Goal: Transaction & Acquisition: Purchase product/service

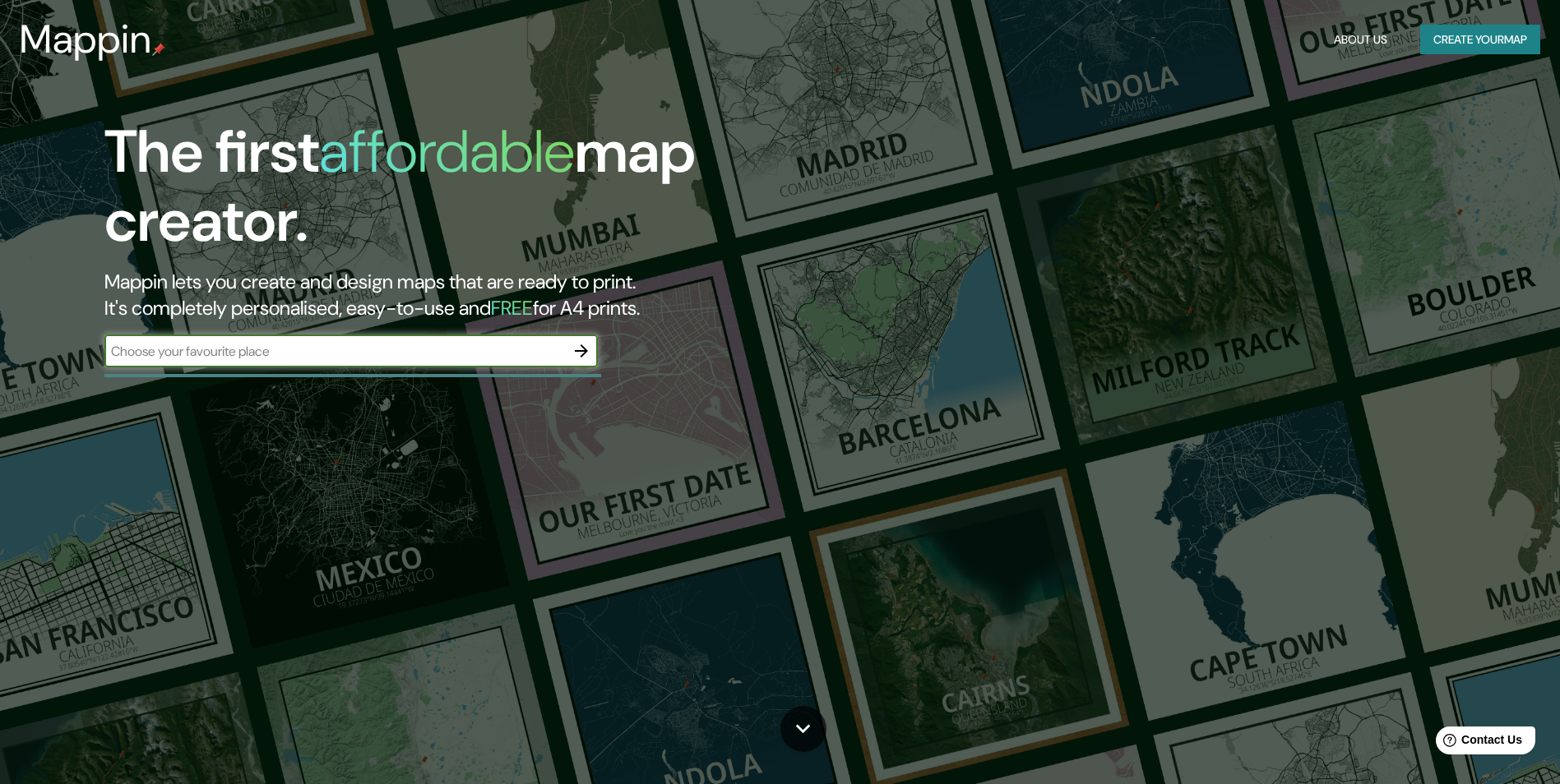
click at [398, 349] on input "text" at bounding box center [334, 351] width 460 height 19
type input "[GEOGRAPHIC_DATA]"
click at [580, 342] on icon "button" at bounding box center [581, 350] width 19 height 19
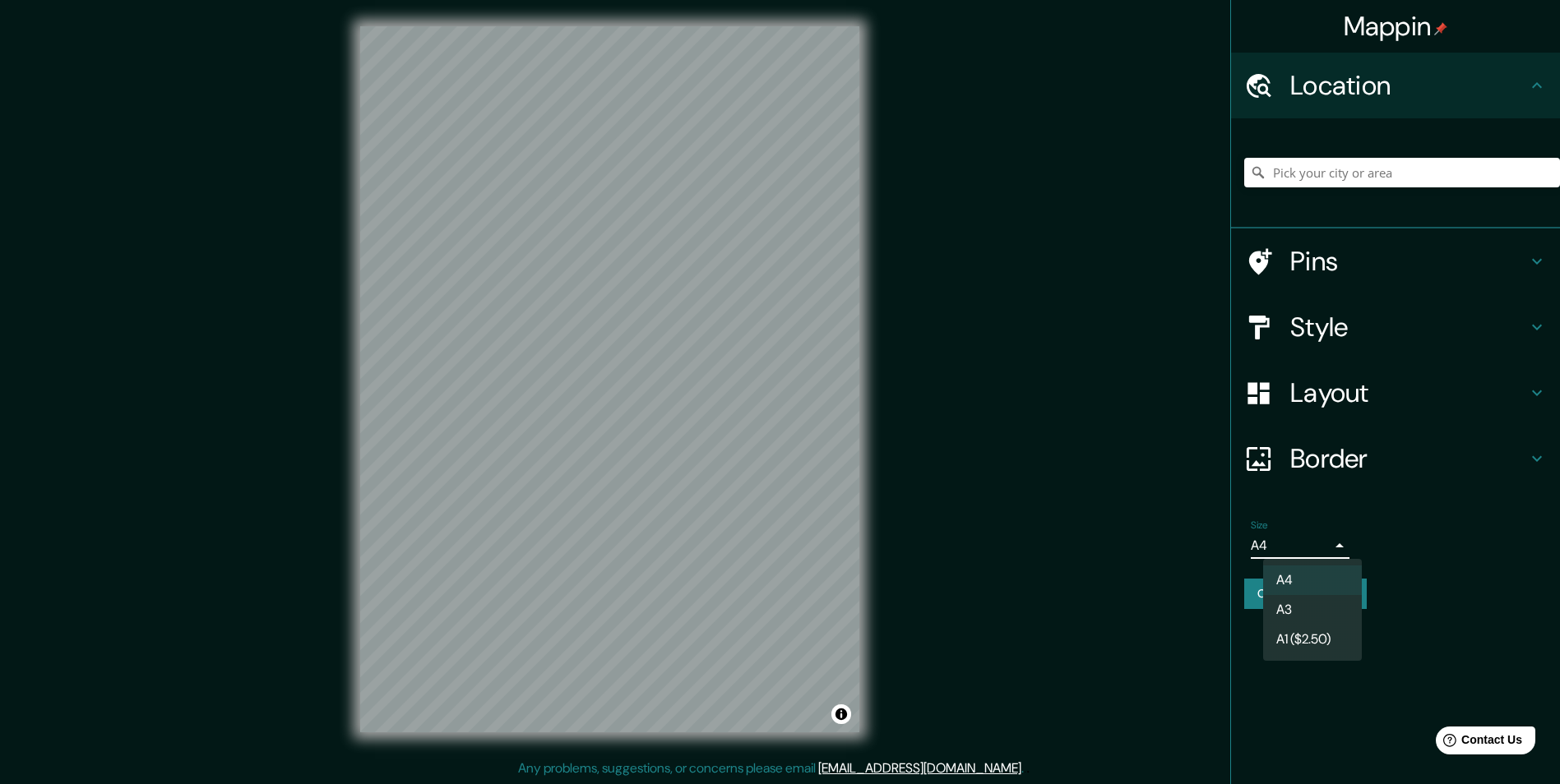
click at [1305, 551] on body "Mappin Location Pins Style Layout Border Choose a border. Hint : you can make l…" at bounding box center [780, 392] width 1560 height 784
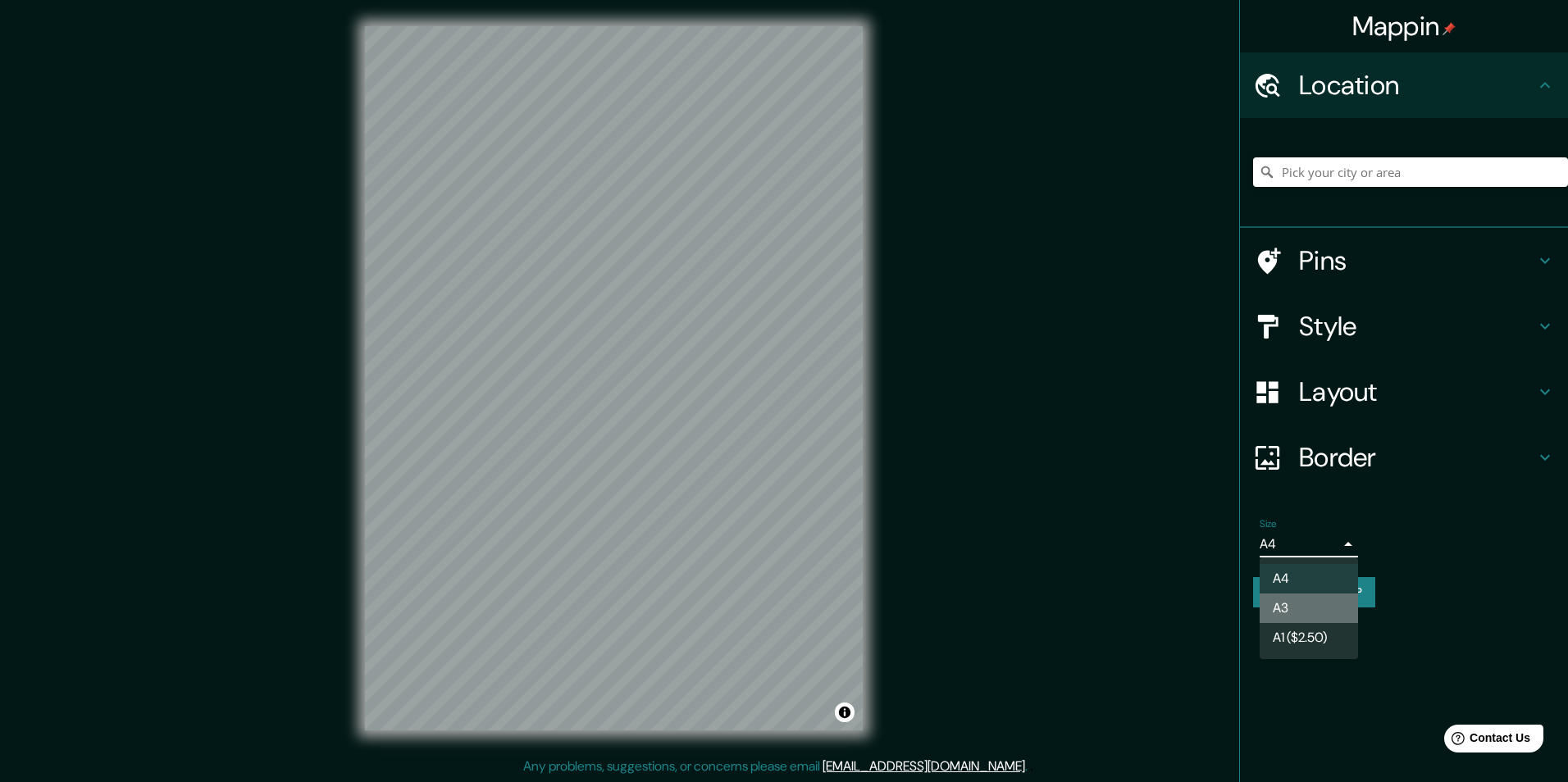
click at [1304, 605] on li "A3" at bounding box center [1309, 608] width 99 height 29
type input "a4"
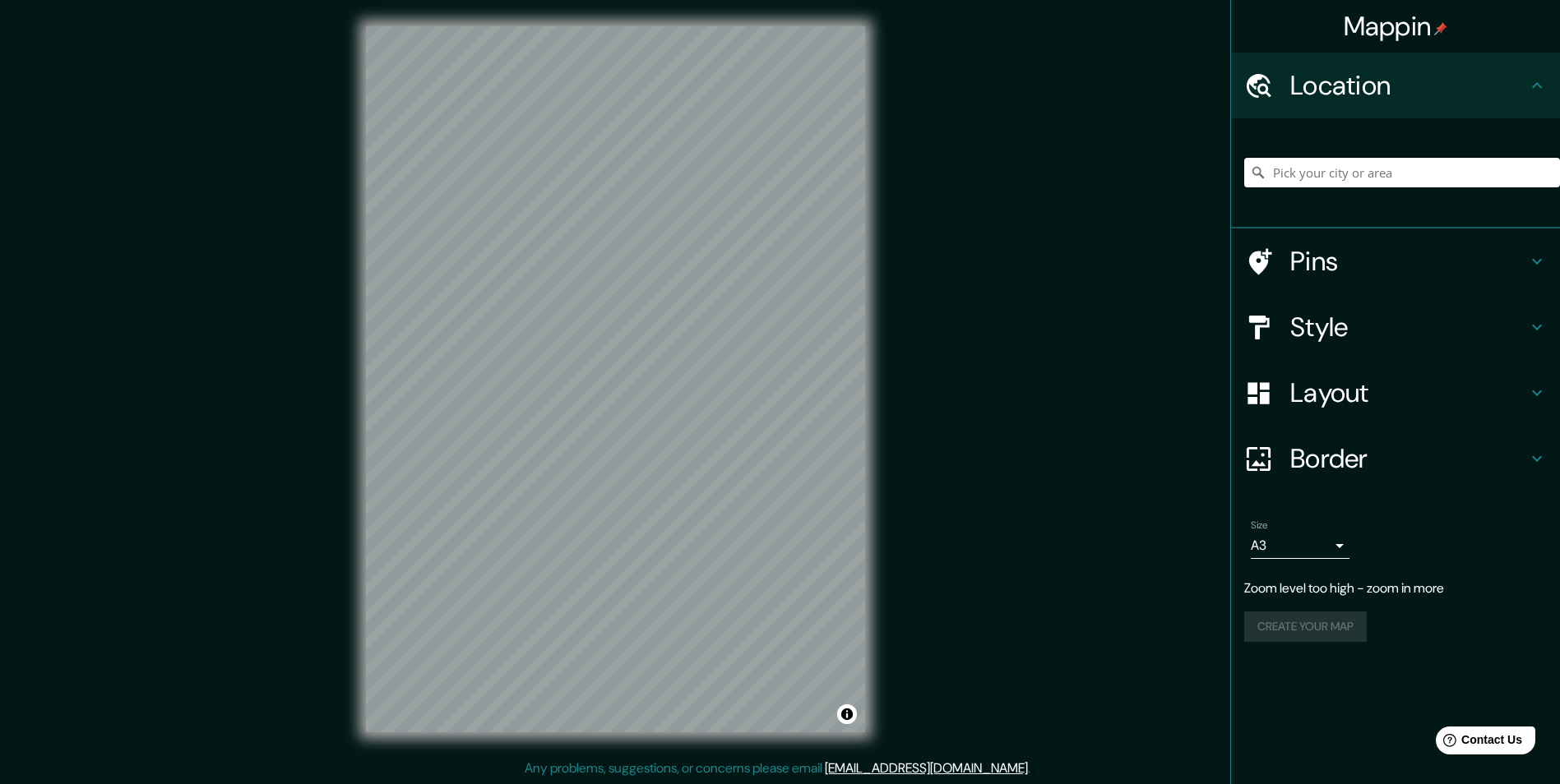
click at [1329, 172] on input "Pick your city or area" at bounding box center [1402, 172] width 316 height 30
click at [1373, 332] on h4 "Style" at bounding box center [1408, 327] width 237 height 33
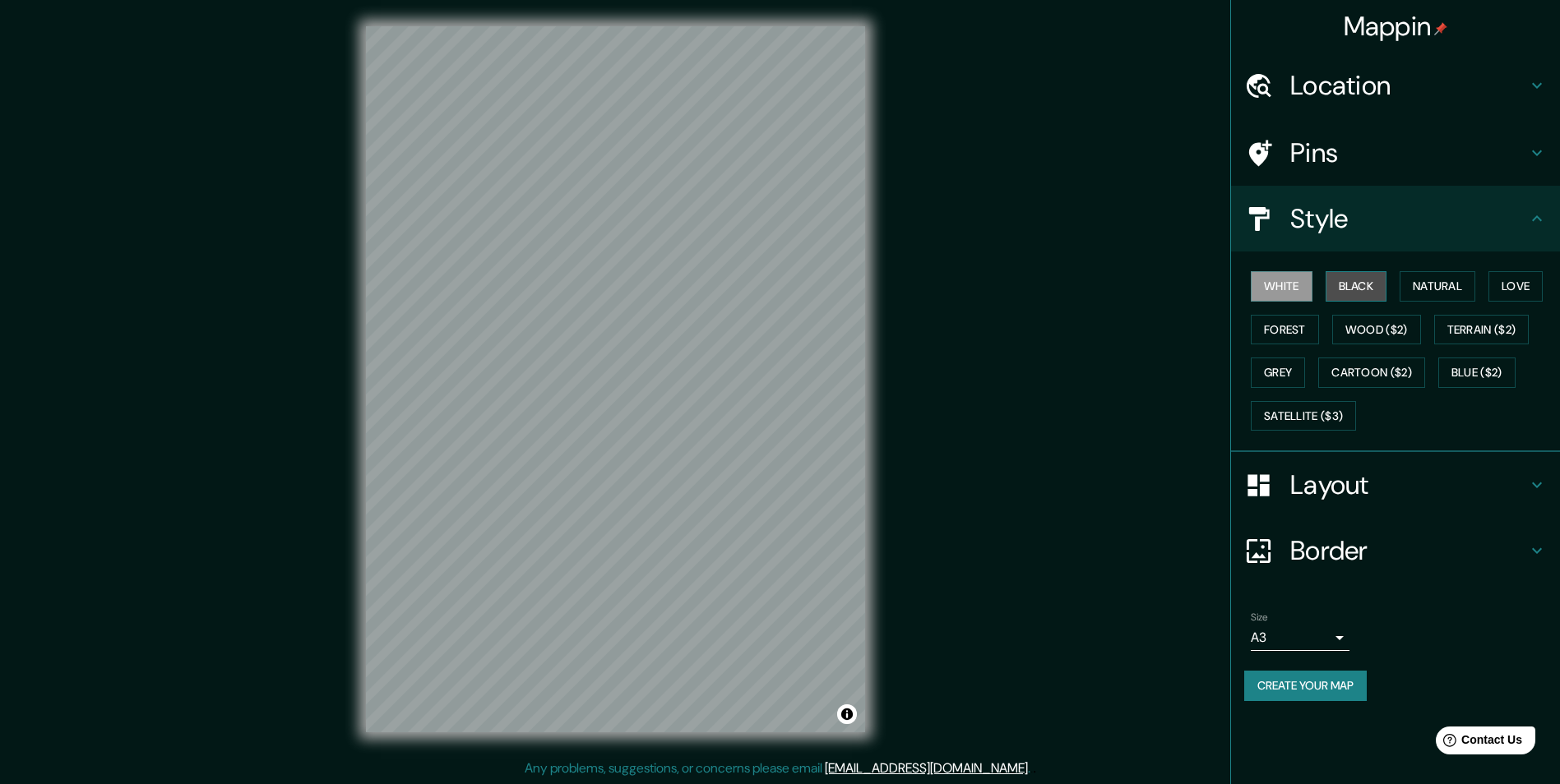
click at [1351, 282] on button "Black" at bounding box center [1356, 286] width 62 height 30
click at [1439, 285] on button "Natural" at bounding box center [1438, 286] width 76 height 30
click at [1500, 285] on button "Love" at bounding box center [1515, 286] width 54 height 30
click at [1373, 338] on button "Wood ($2)" at bounding box center [1376, 330] width 89 height 30
click at [1277, 330] on button "Forest" at bounding box center [1284, 330] width 68 height 30
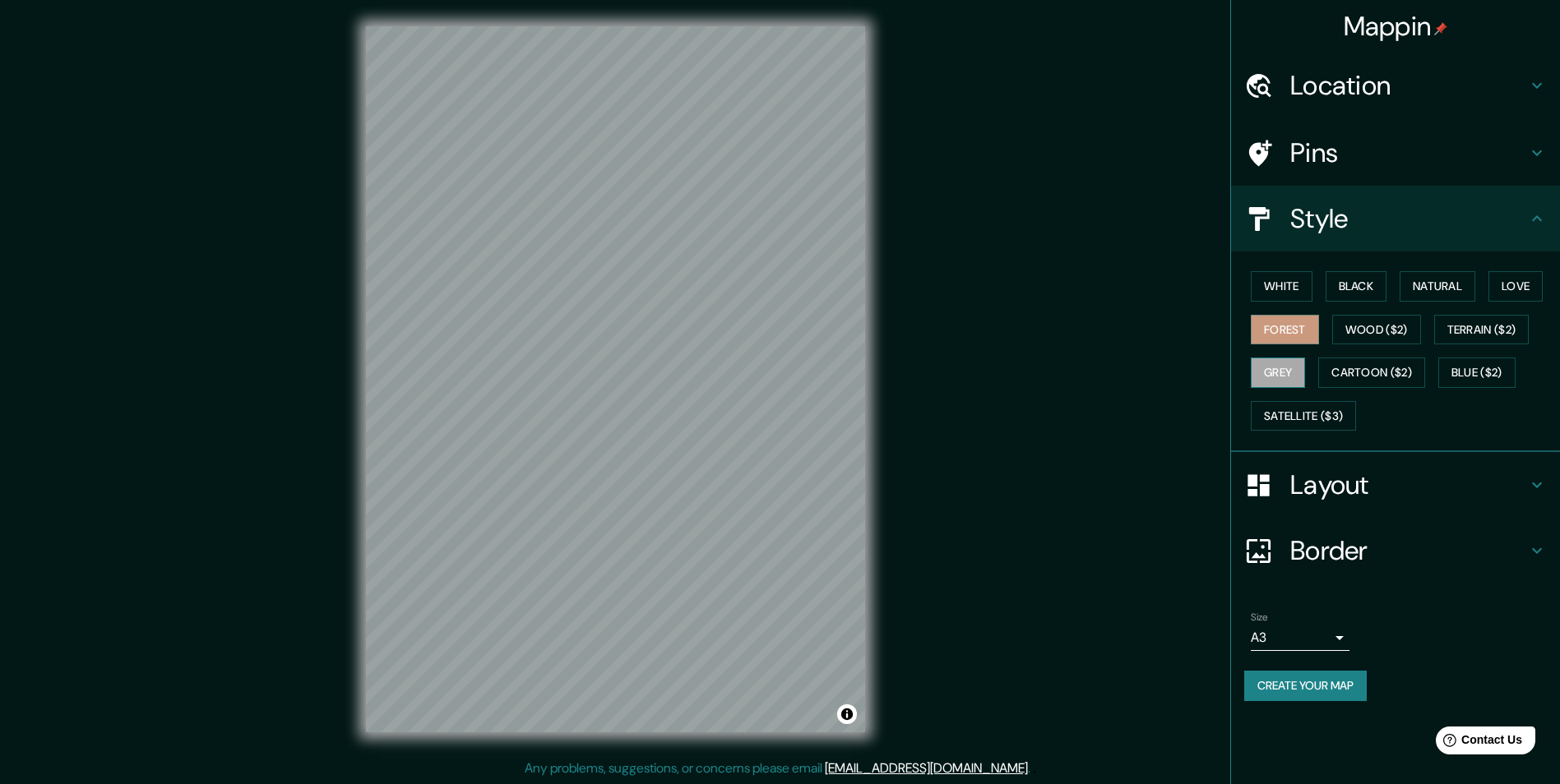
click at [1270, 378] on button "Grey" at bounding box center [1277, 373] width 54 height 30
click at [1460, 284] on button "Natural" at bounding box center [1438, 286] width 76 height 30
click at [1357, 89] on h4 "Location" at bounding box center [1408, 85] width 237 height 33
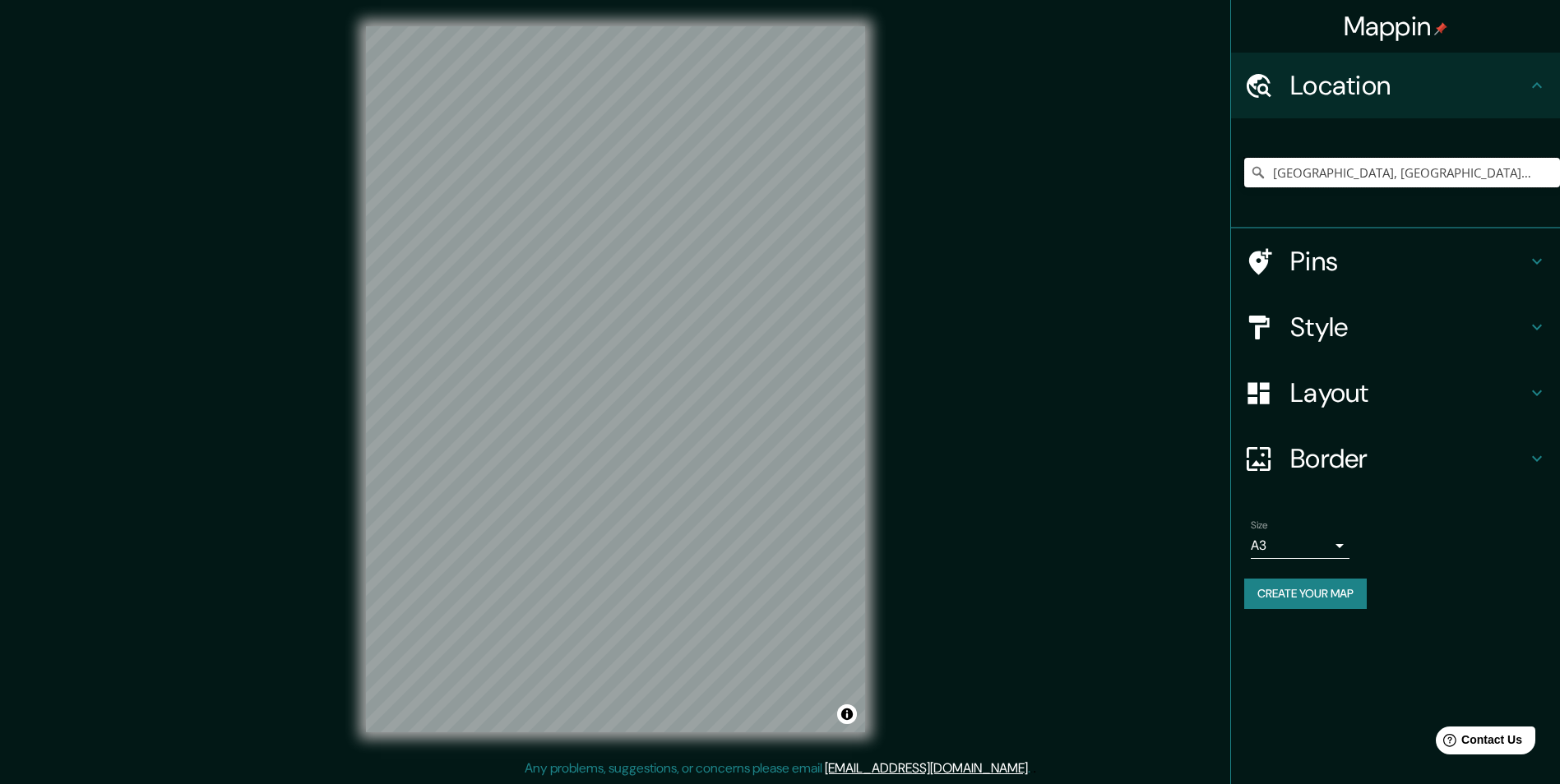
click at [1339, 161] on input "[GEOGRAPHIC_DATA], [GEOGRAPHIC_DATA], [GEOGRAPHIC_DATA]" at bounding box center [1402, 172] width 316 height 30
paste input "-16.45153712667427, -71.58855090879285"
drag, startPoint x: 1319, startPoint y: 174, endPoint x: 1391, endPoint y: 171, distance: 72.1
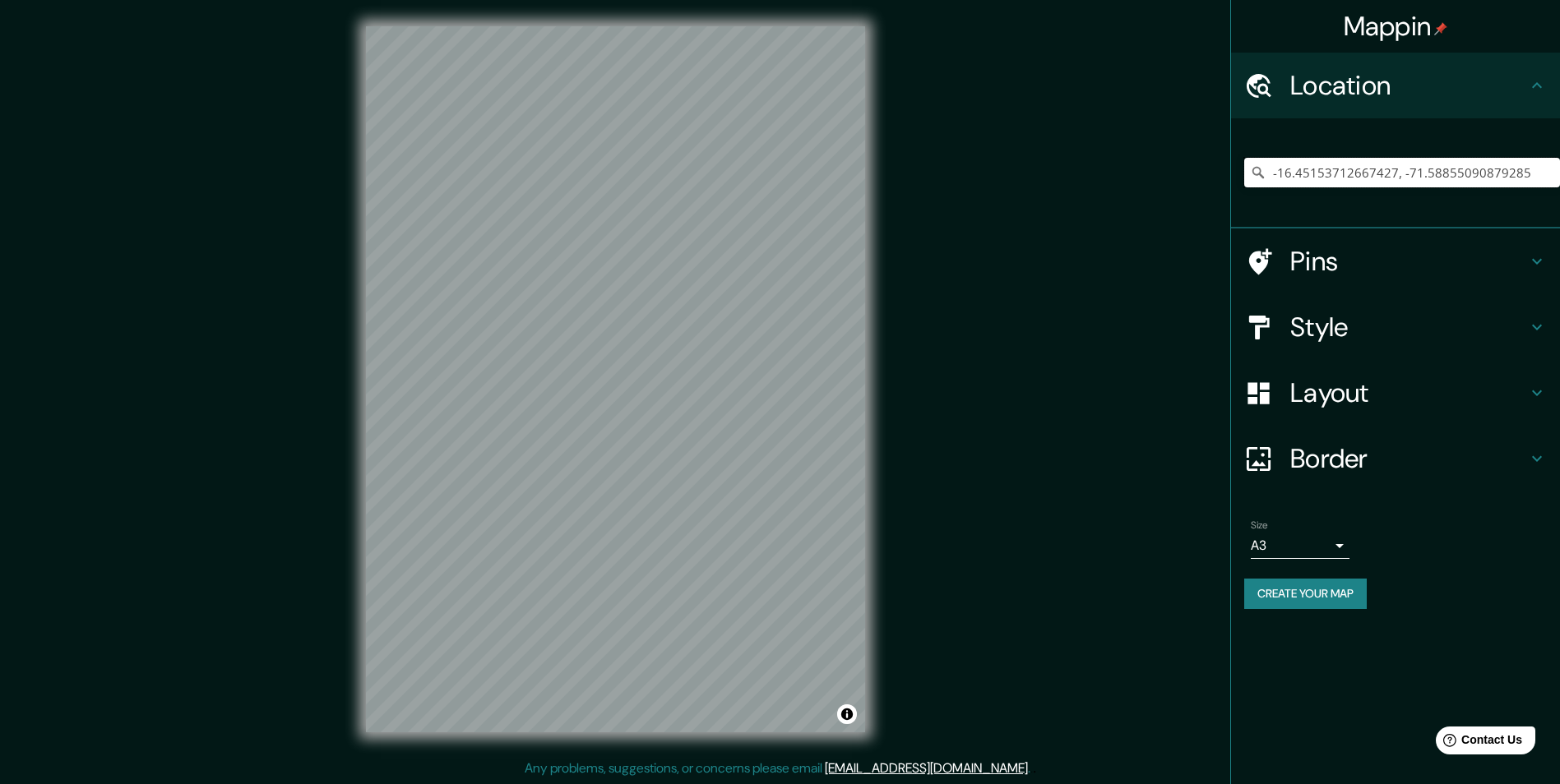
click at [1391, 171] on input "-16.45153712667427, -71.58855090879285" at bounding box center [1402, 172] width 316 height 30
drag, startPoint x: 1457, startPoint y: 174, endPoint x: 1379, endPoint y: 172, distance: 78.0
click at [1379, 172] on input "-16.45177, -71.58855090879285" at bounding box center [1402, 172] width 316 height 30
type input "[DATE][PERSON_NAME] Ejutla, [GEOGRAPHIC_DATA], 71588, [GEOGRAPHIC_DATA]"
